Goal: Information Seeking & Learning: Learn about a topic

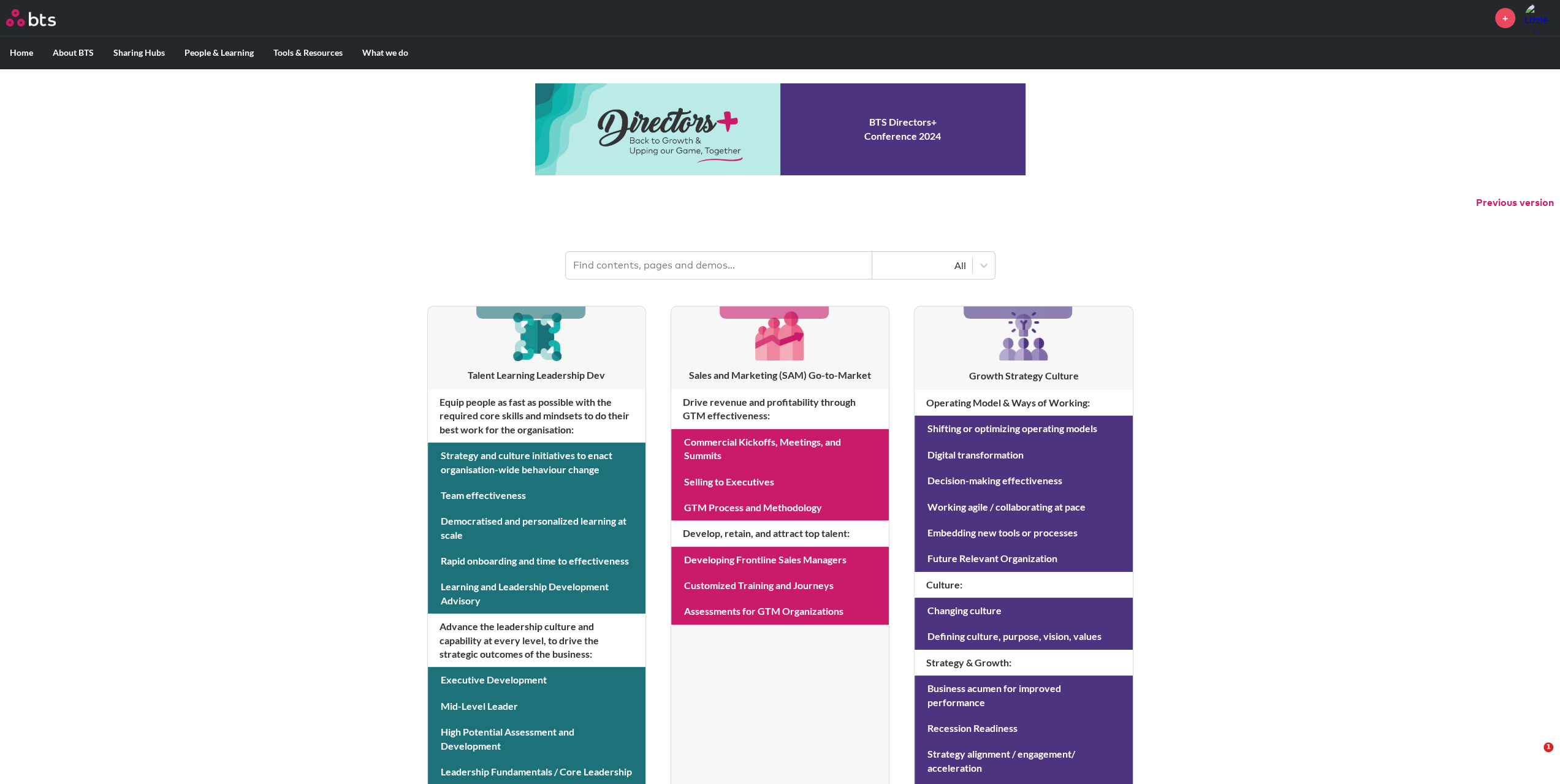
click at [673, 257] on input "text" at bounding box center [719, 265] width 307 height 27
type input "hexagon"
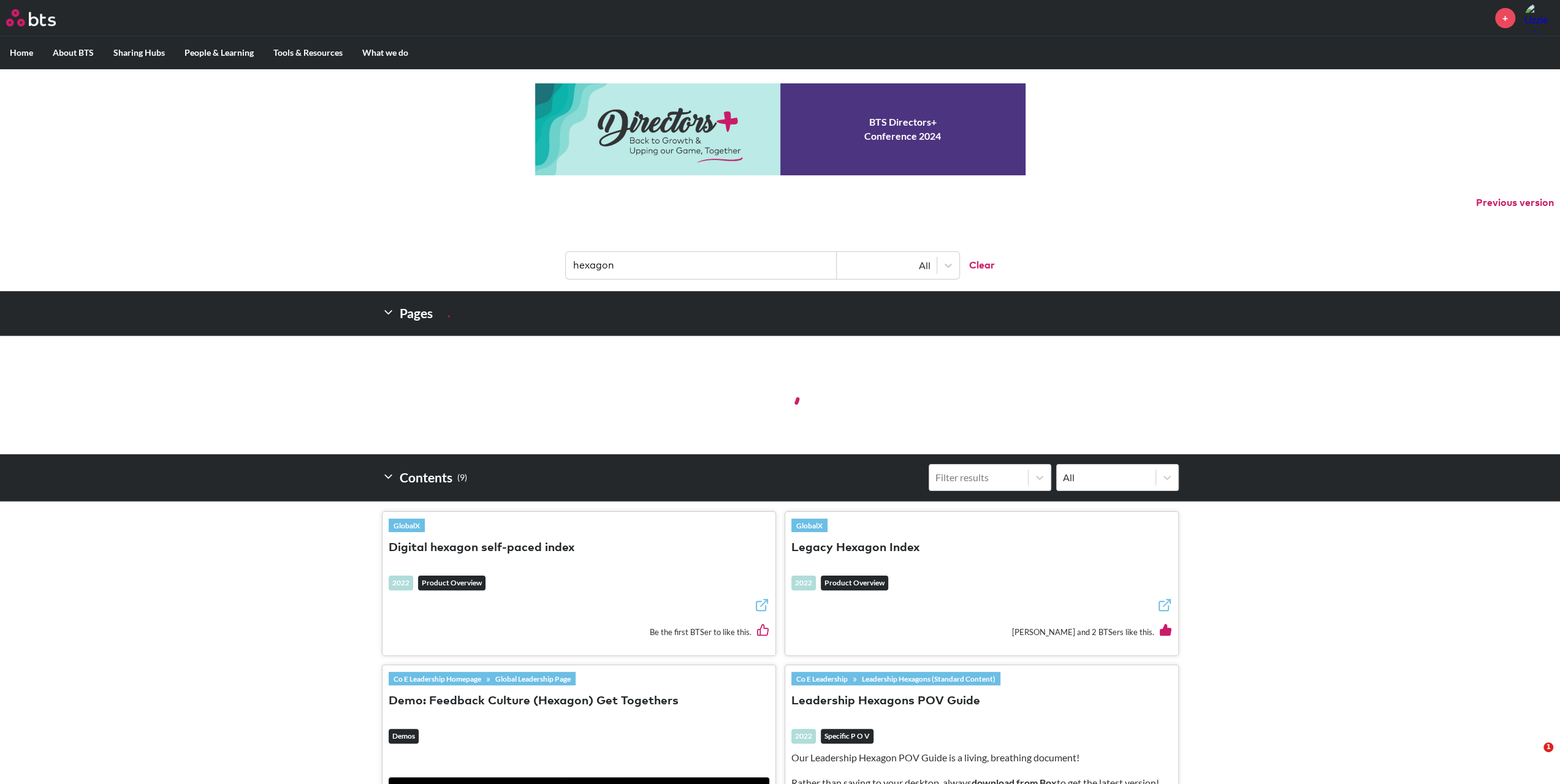
click at [494, 540] on button "Digital hexagon self-paced index" at bounding box center [481, 547] width 186 height 16
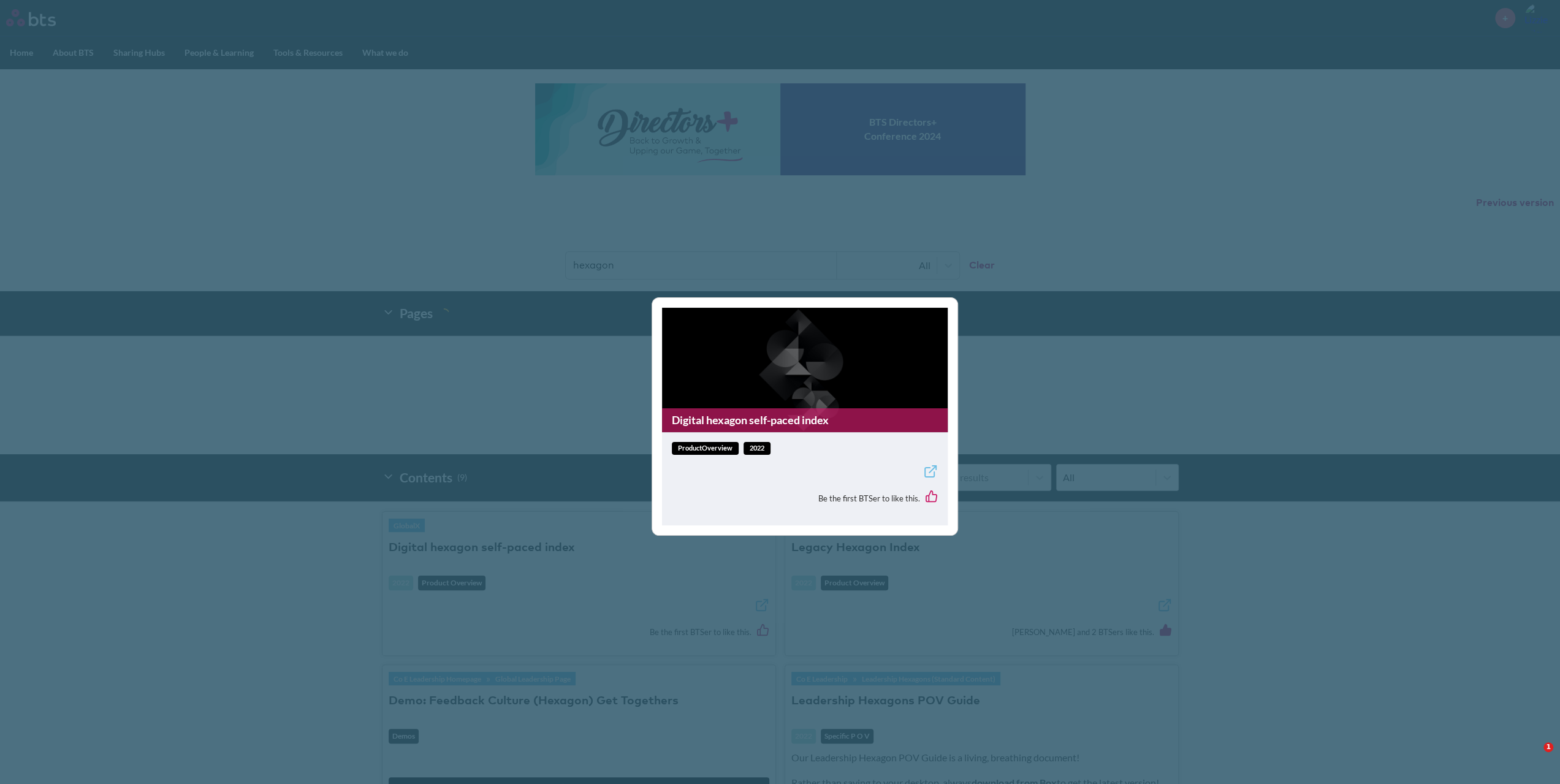
click at [926, 469] on icon at bounding box center [930, 471] width 14 height 14
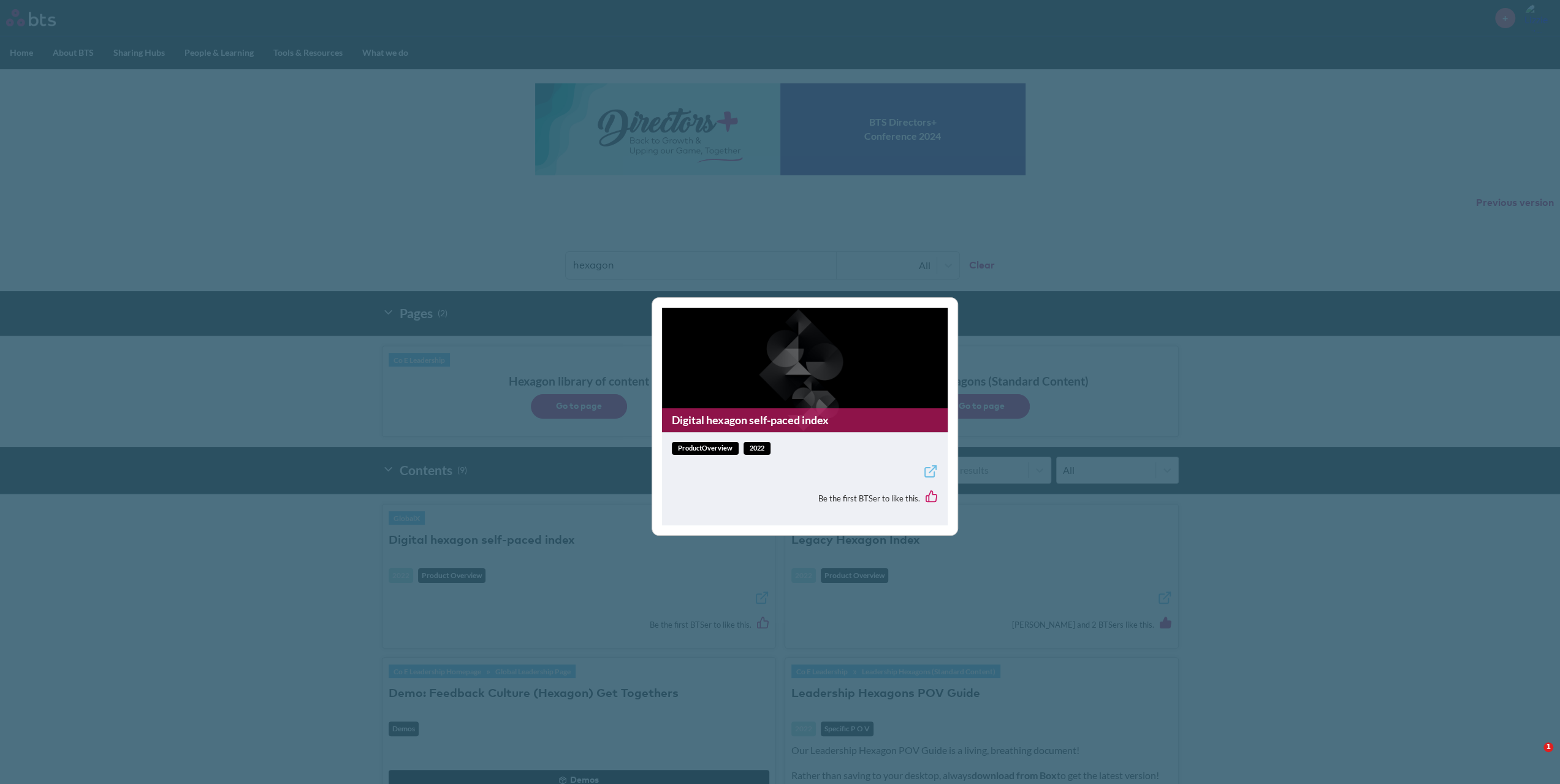
click at [301, 154] on div "Digital hexagon self-paced index productOverview 2022 Be the first BTSer to lik…" at bounding box center [780, 392] width 1560 height 784
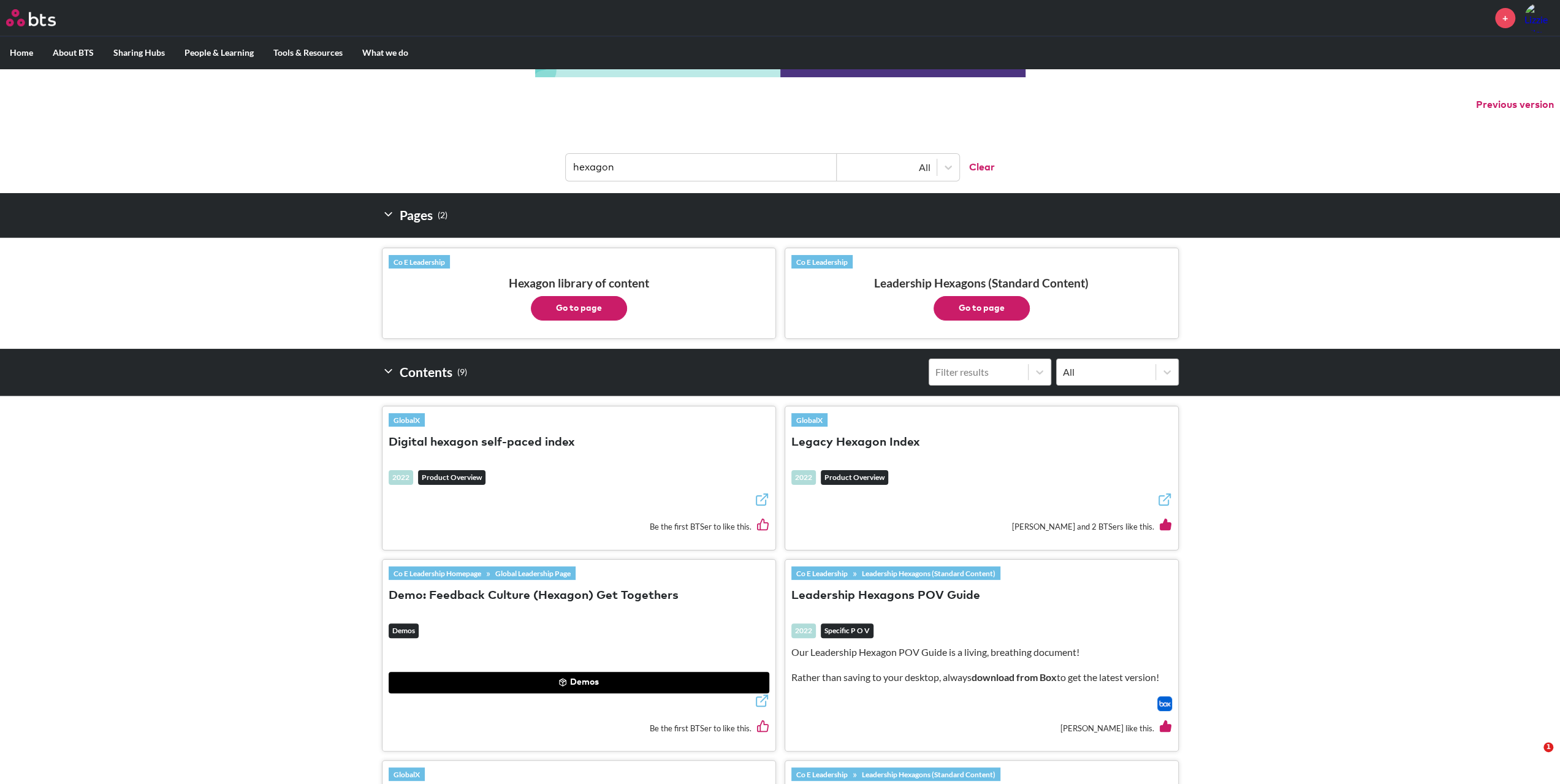
scroll to position [123, 0]
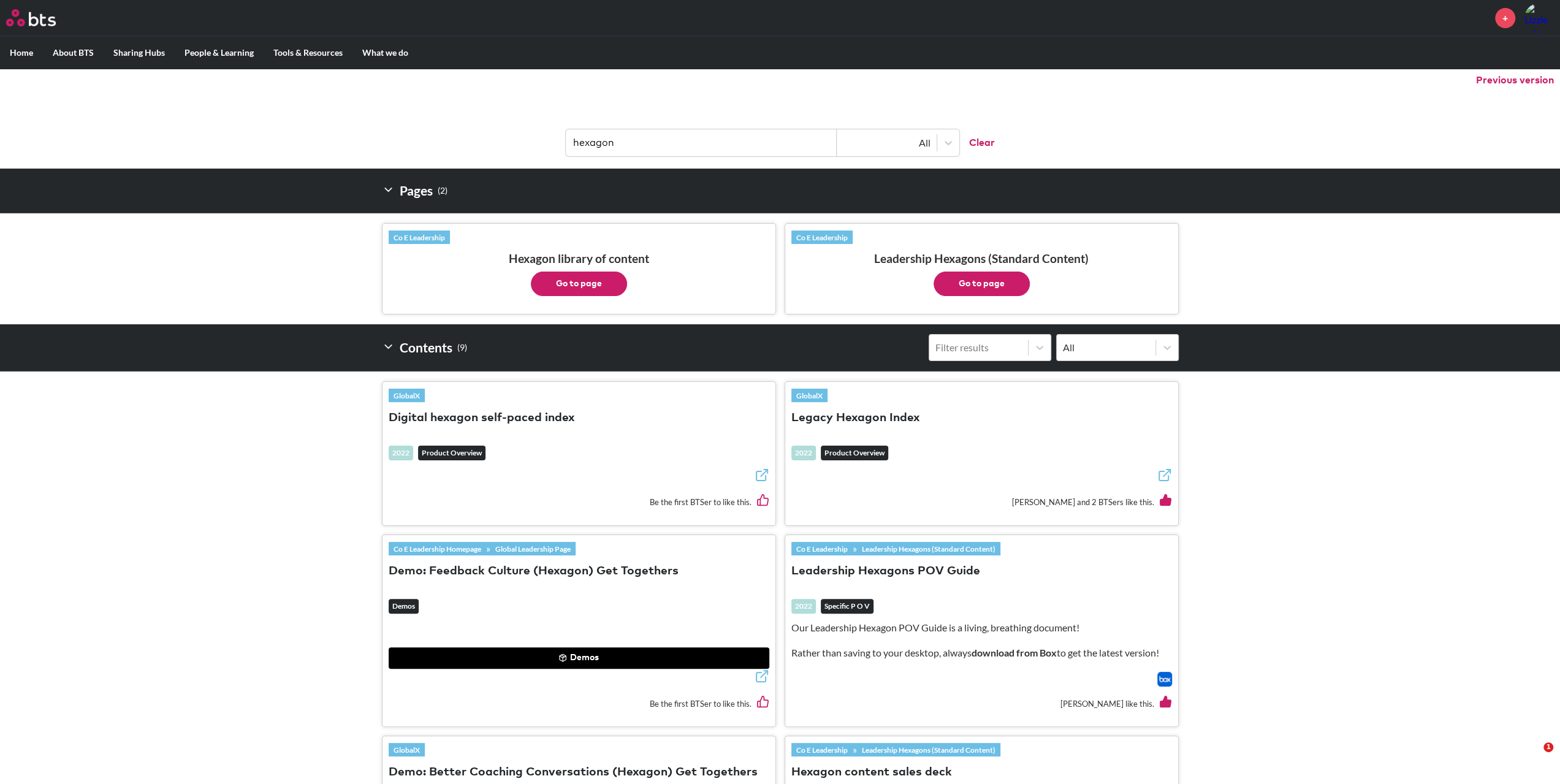
click at [576, 285] on button "Go to page" at bounding box center [579, 284] width 96 height 25
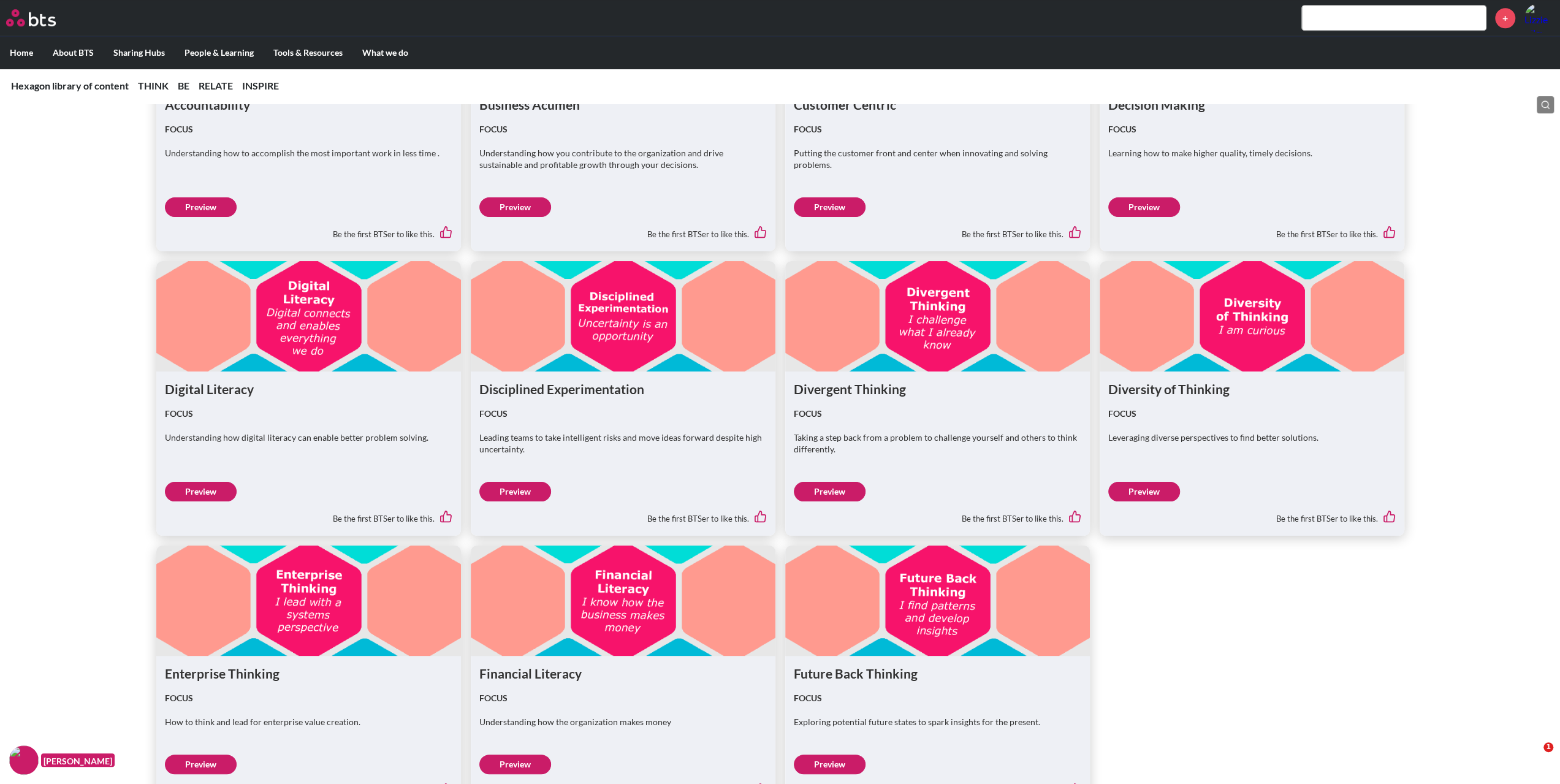
scroll to position [980, 0]
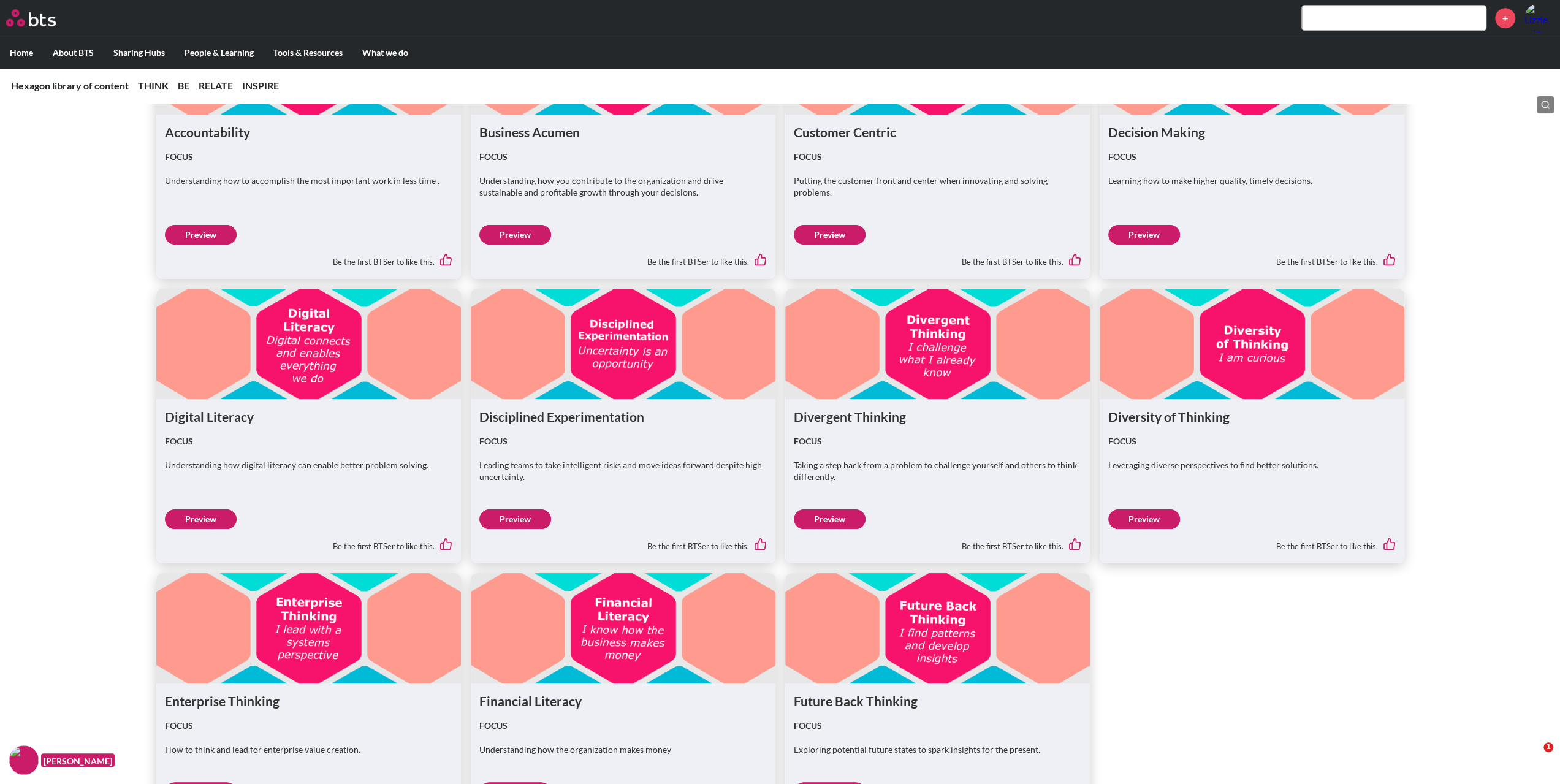
click at [565, 371] on figure at bounding box center [623, 343] width 305 height 110
click at [516, 513] on link "Preview" at bounding box center [515, 519] width 72 height 19
click at [538, 519] on link "Preview" at bounding box center [515, 519] width 72 height 19
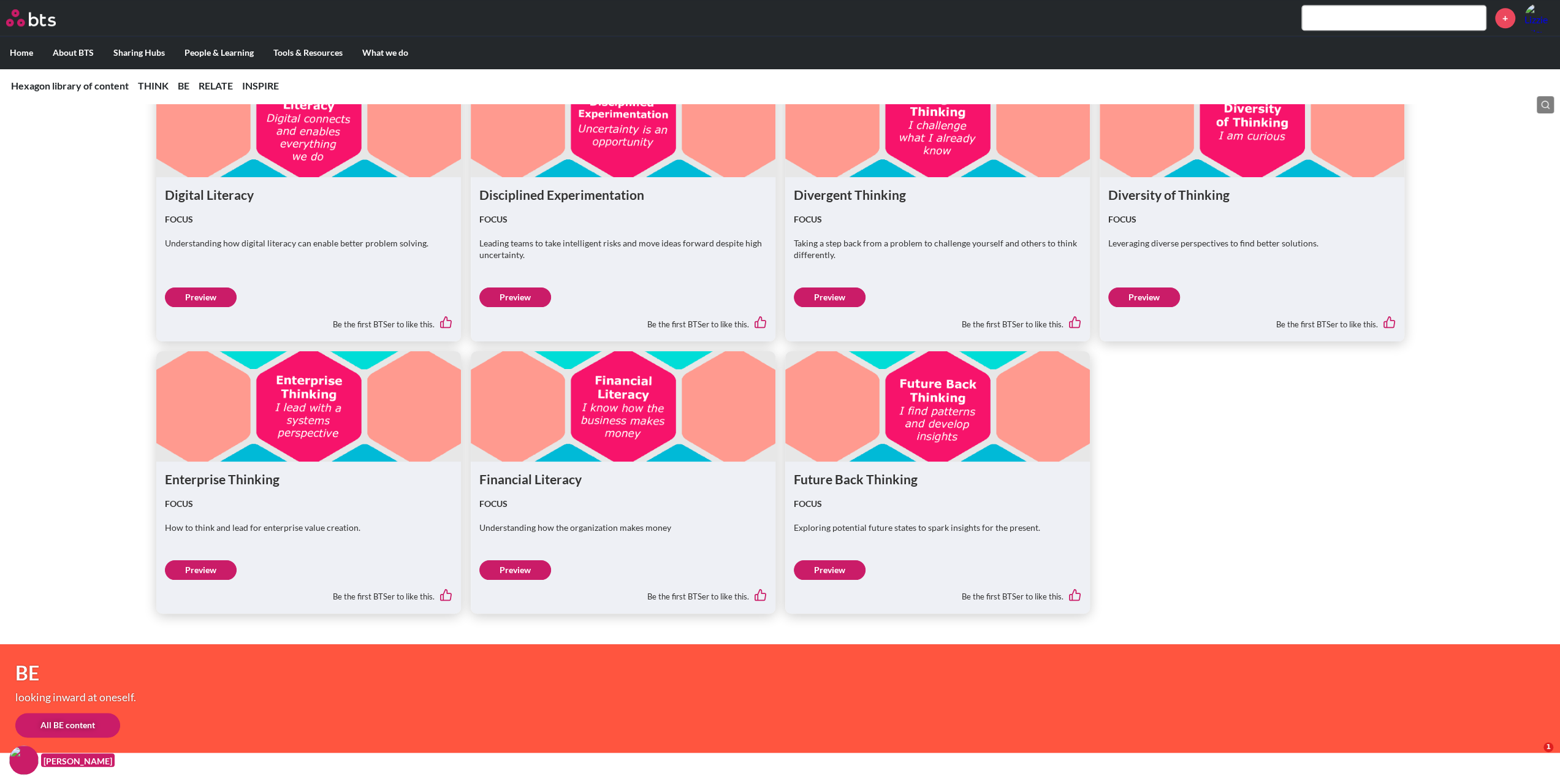
scroll to position [1225, 0]
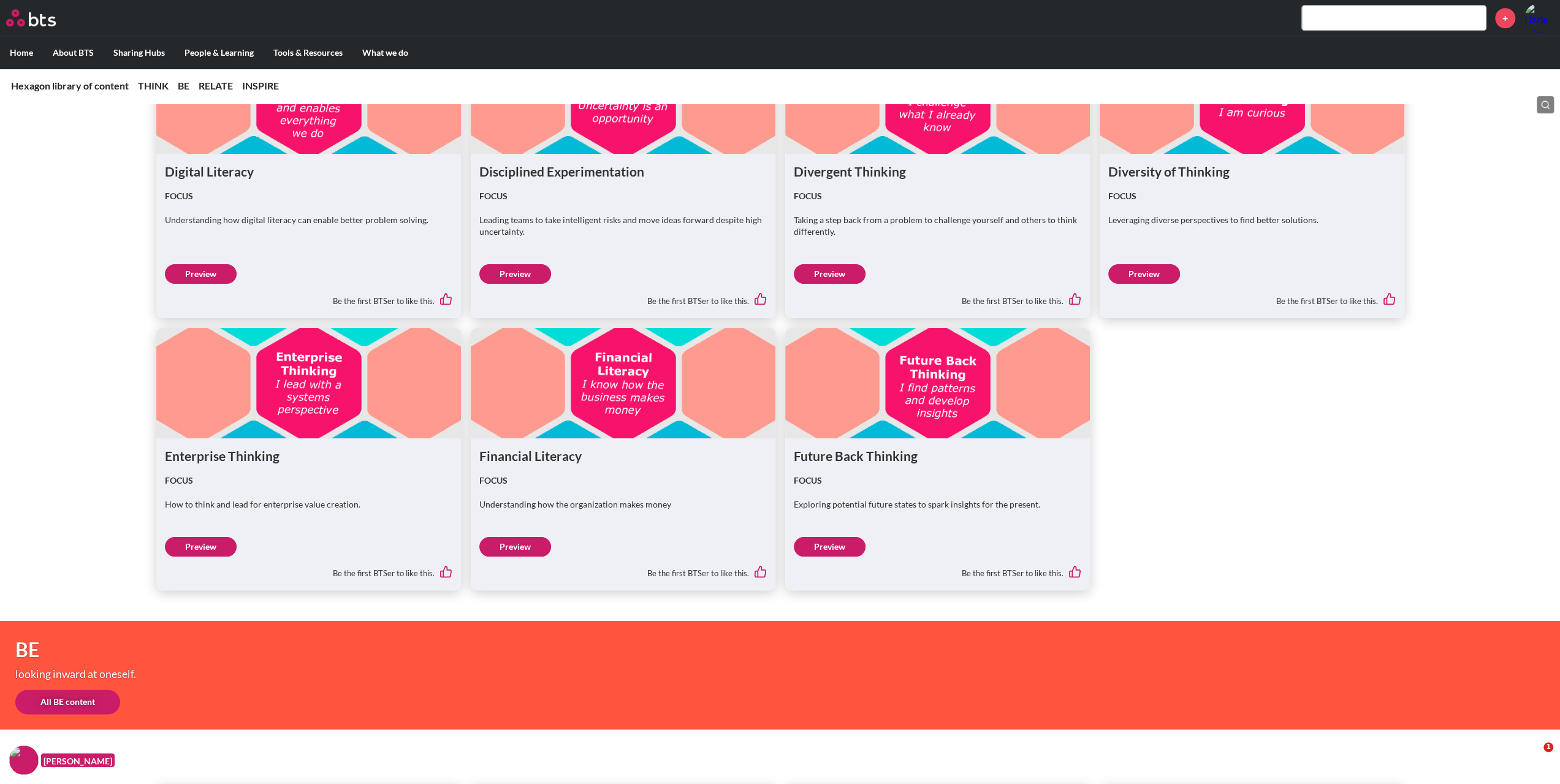
click at [510, 548] on link "Preview" at bounding box center [515, 546] width 72 height 19
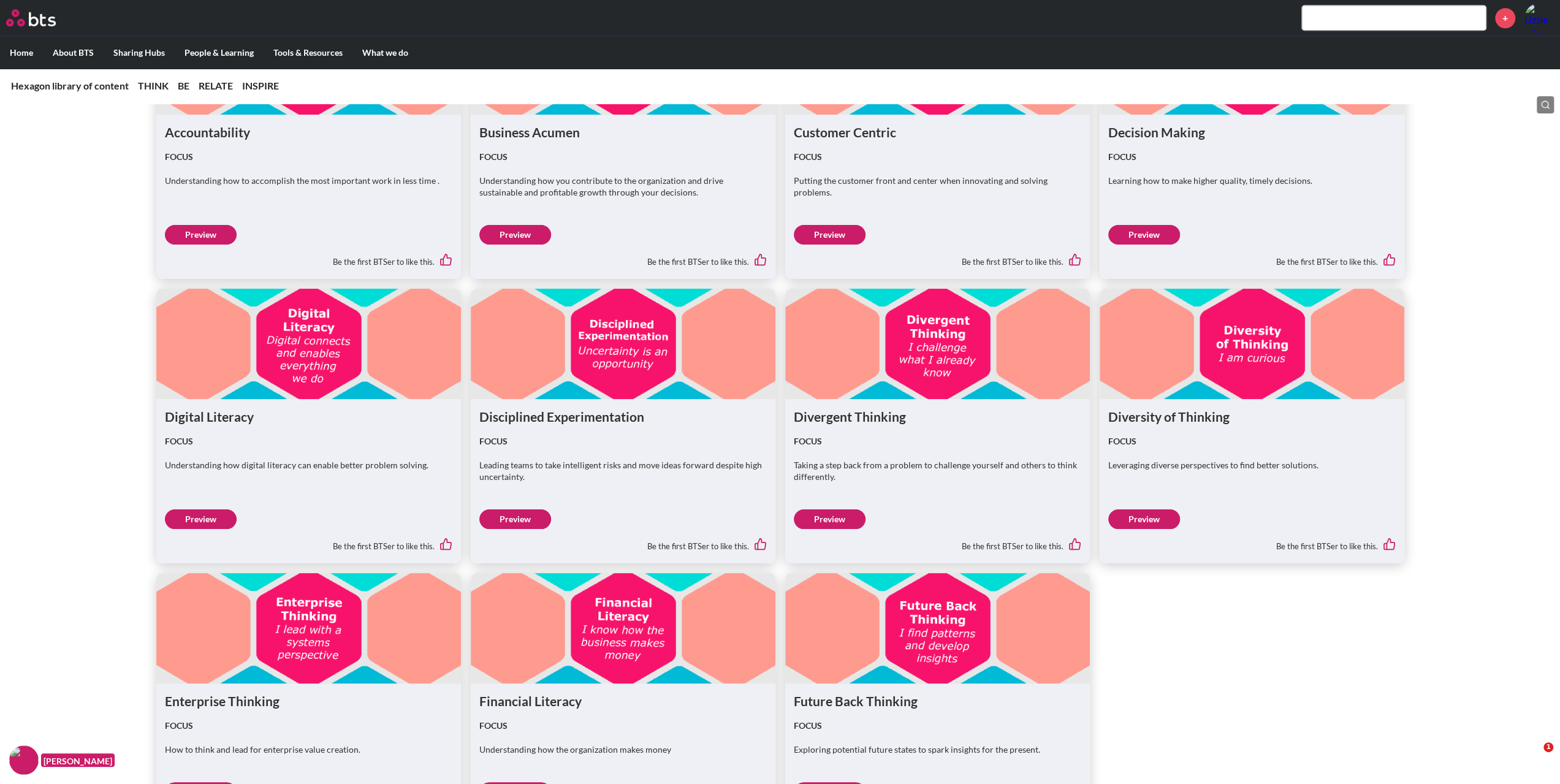
scroll to position [919, 0]
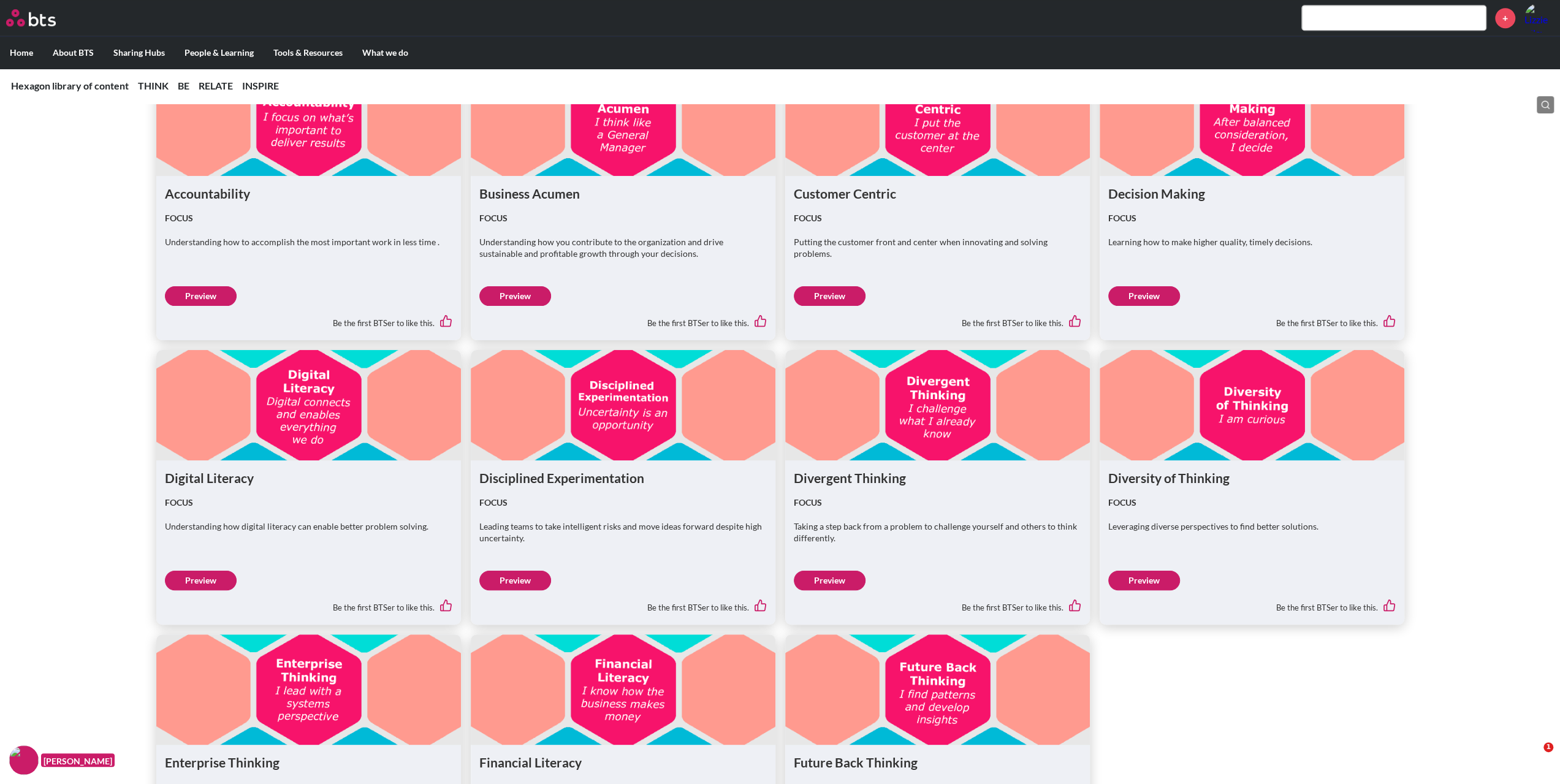
click at [514, 296] on link "Preview" at bounding box center [515, 296] width 72 height 19
